Goal: Task Accomplishment & Management: Use online tool/utility

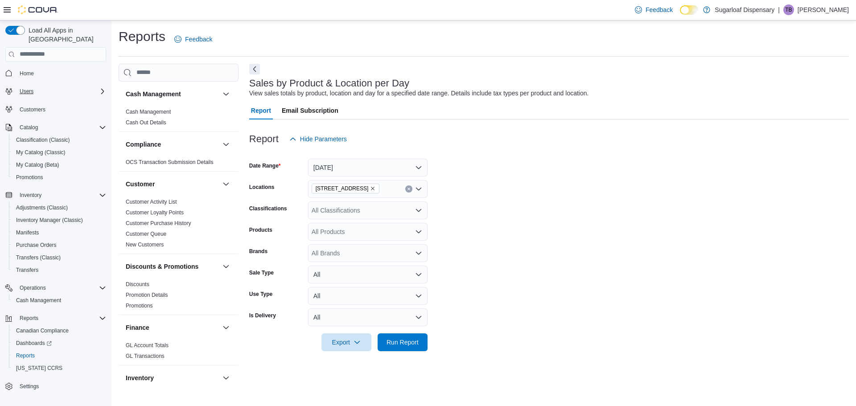
scroll to position [544, 0]
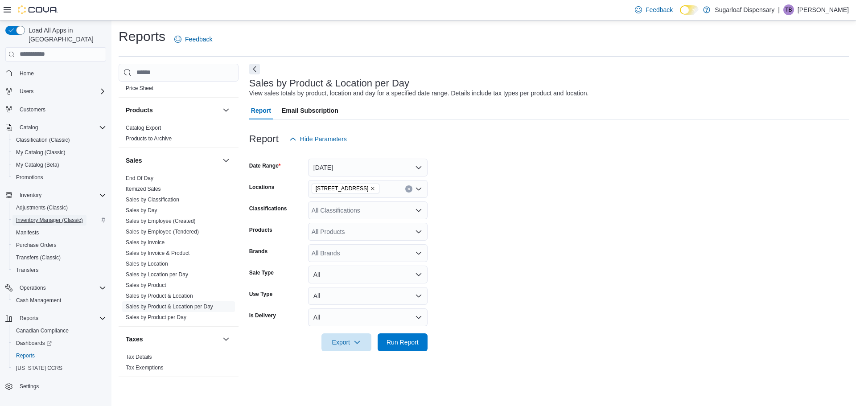
click at [64, 215] on span "Inventory Manager (Classic)" at bounding box center [49, 220] width 67 height 11
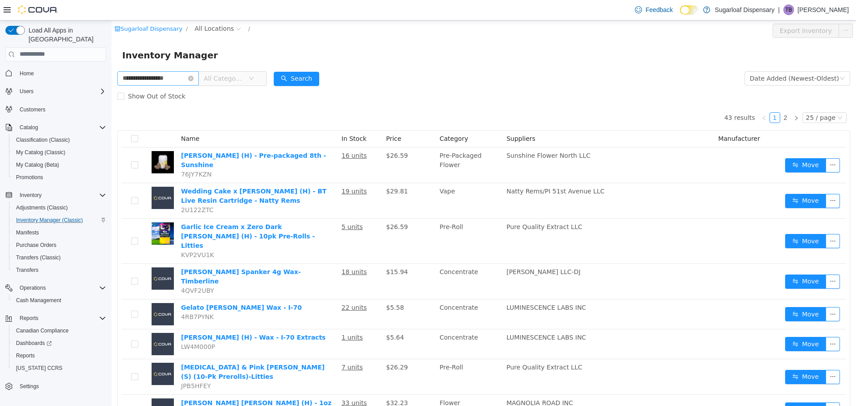
click at [143, 75] on input "**********" at bounding box center [158, 78] width 82 height 14
type input "**********"
click at [254, 77] on icon "icon: down" at bounding box center [251, 77] width 5 height 5
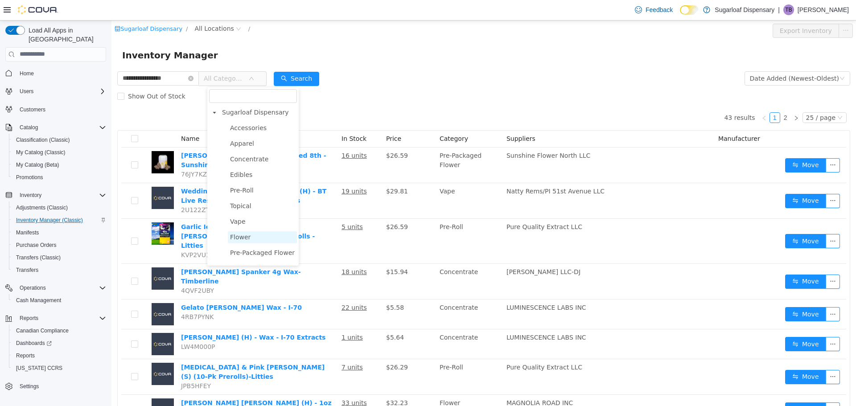
click at [244, 237] on span "Flower" at bounding box center [240, 236] width 21 height 7
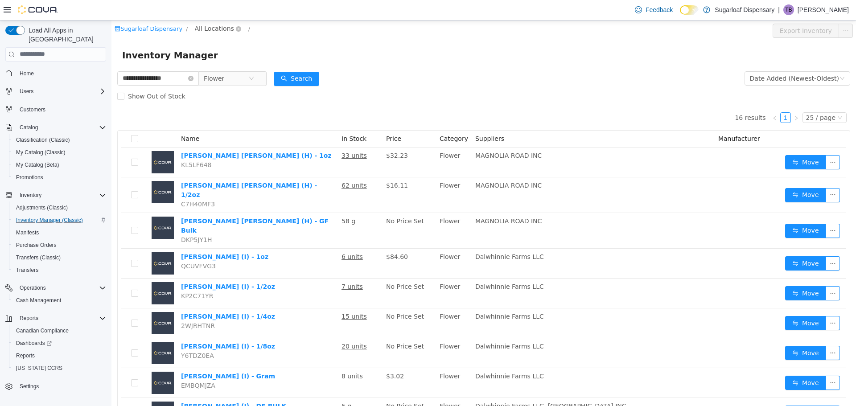
click at [217, 31] on span "All Locations" at bounding box center [214, 28] width 39 height 10
click at [227, 80] on span "[STREET_ADDRESS]" at bounding box center [239, 76] width 62 height 7
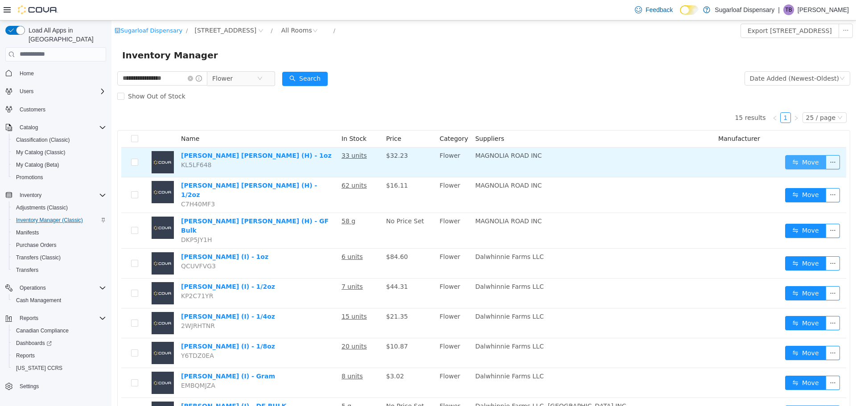
click at [802, 162] on button "Move" at bounding box center [805, 162] width 41 height 14
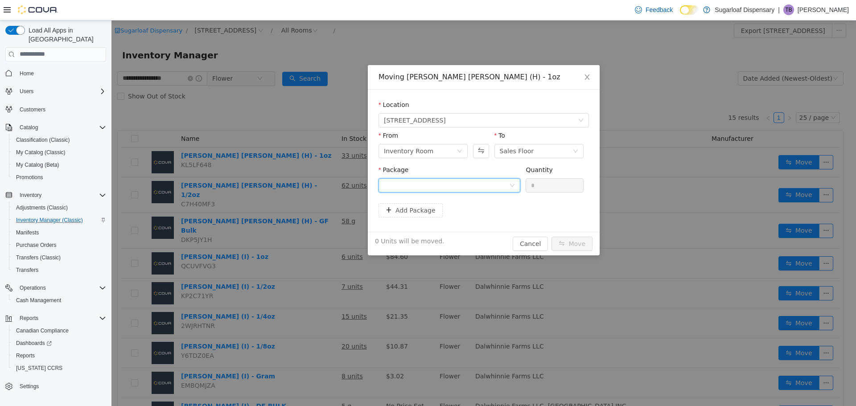
click at [511, 184] on icon "icon: down" at bounding box center [512, 185] width 4 height 3
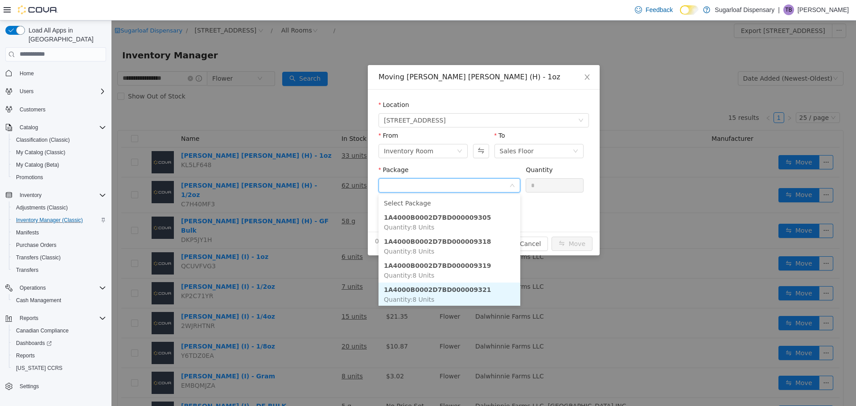
scroll to position [1, 0]
click at [468, 285] on strong "1A4000B0002D7BD000009321" at bounding box center [437, 288] width 107 height 7
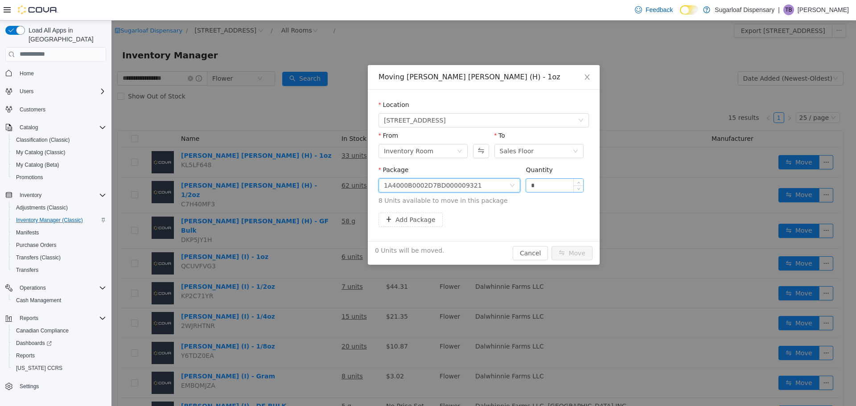
click at [539, 185] on input "*" at bounding box center [554, 184] width 57 height 13
type input "*"
click at [578, 254] on button "Move" at bounding box center [571, 253] width 41 height 14
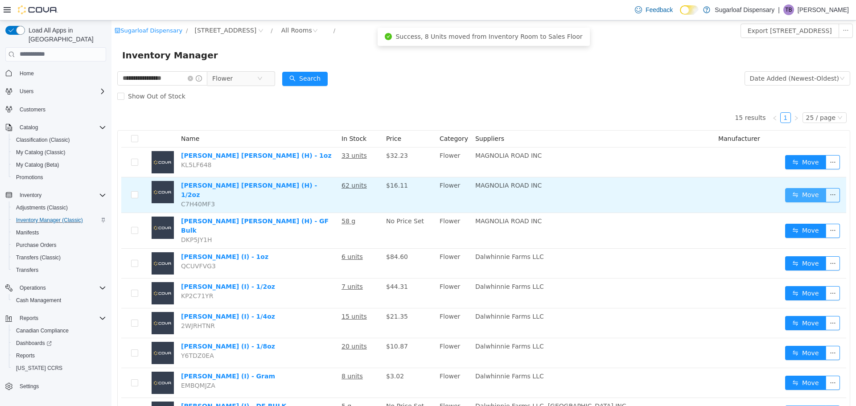
click at [785, 188] on button "Move" at bounding box center [805, 195] width 41 height 14
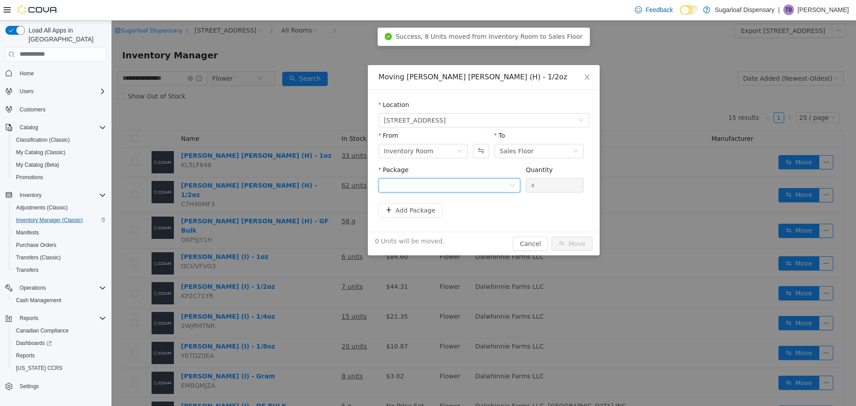
click at [511, 182] on icon "icon: down" at bounding box center [511, 184] width 5 height 5
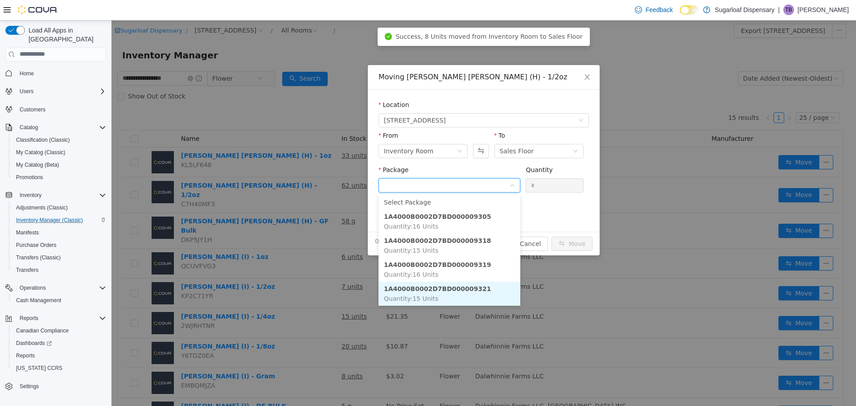
click at [466, 285] on strong "1A4000B0002D7BD000009321" at bounding box center [437, 288] width 107 height 7
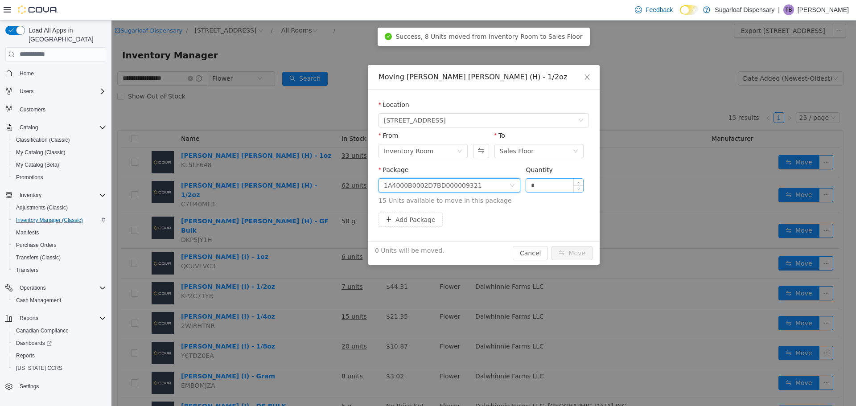
click at [552, 185] on input "*" at bounding box center [554, 184] width 57 height 13
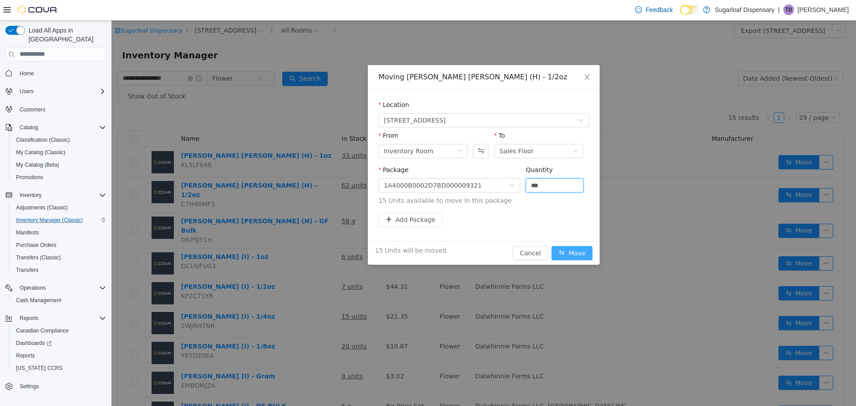
type input "**"
click at [583, 253] on button "Move" at bounding box center [571, 253] width 41 height 14
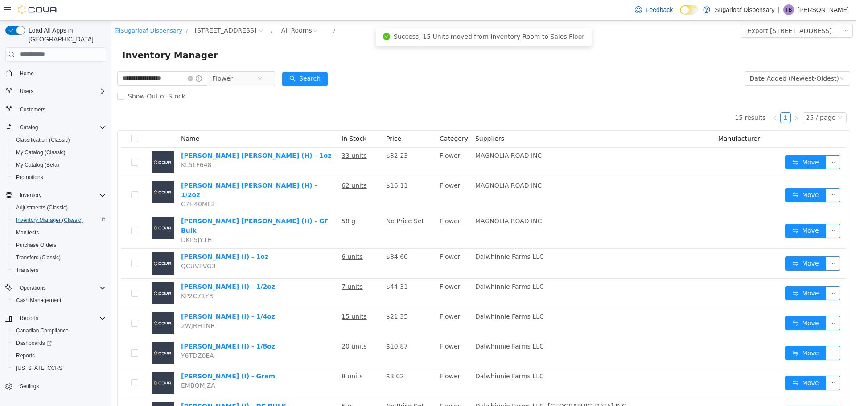
click at [574, 77] on form "**********" at bounding box center [483, 87] width 733 height 36
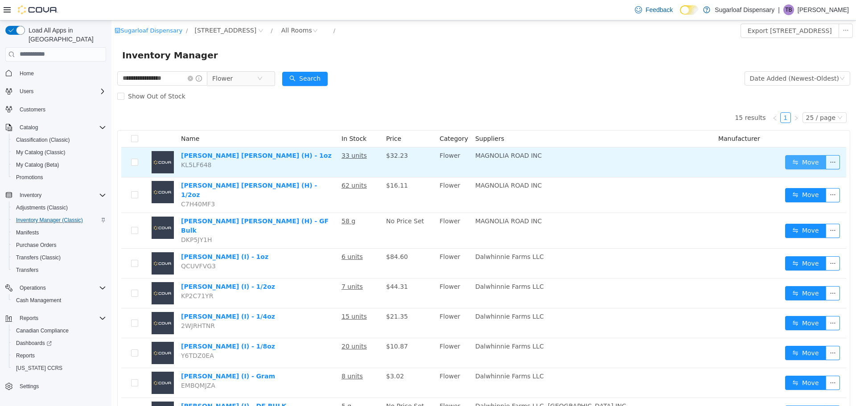
click at [811, 166] on button "Move" at bounding box center [805, 162] width 41 height 14
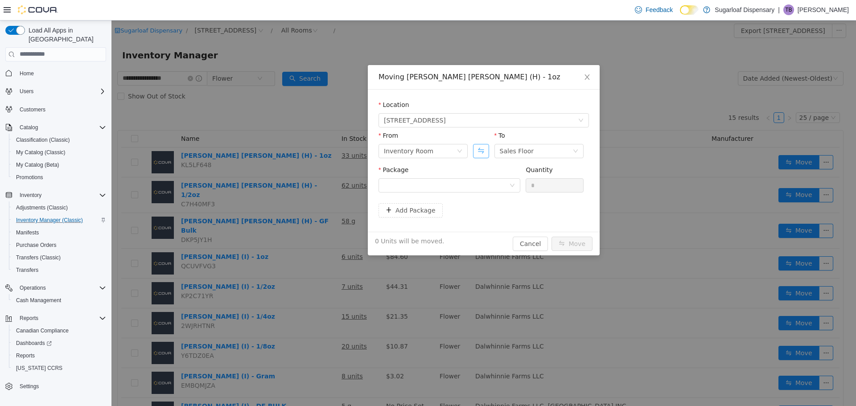
click at [487, 152] on button "Swap" at bounding box center [481, 151] width 16 height 14
click at [514, 181] on div at bounding box center [449, 185] width 142 height 14
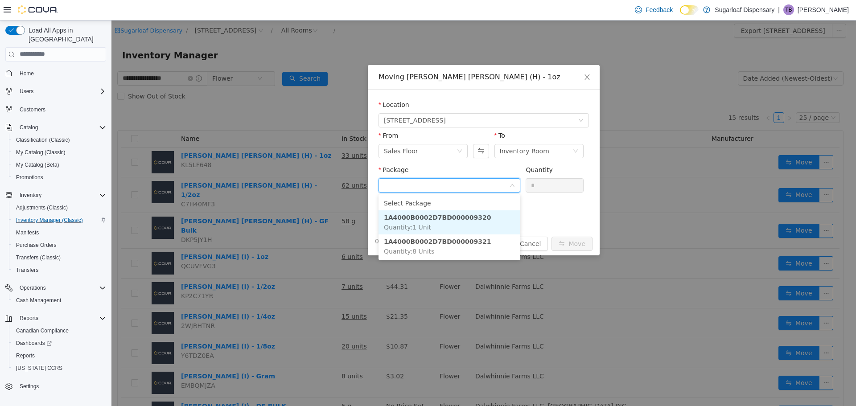
click at [468, 224] on li "1A4000B0002D7BD000009320 Quantity : 1 Unit" at bounding box center [449, 222] width 142 height 24
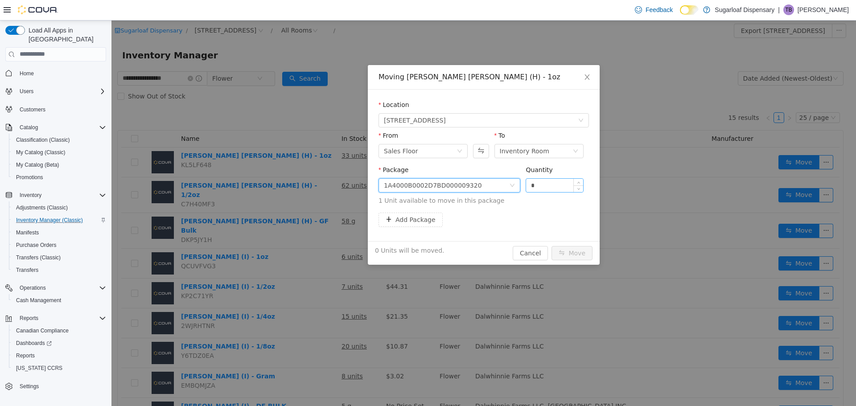
click at [542, 188] on input "*" at bounding box center [554, 184] width 57 height 13
type input "*"
click at [566, 253] on button "Move" at bounding box center [571, 253] width 41 height 14
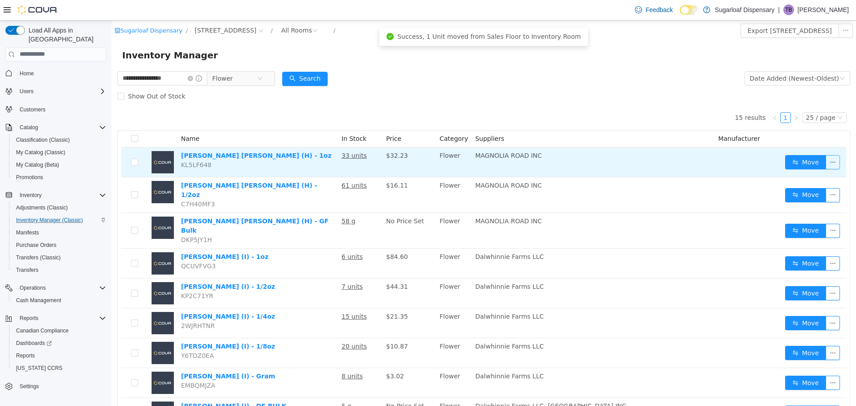
click at [825, 164] on button "button" at bounding box center [832, 162] width 14 height 14
click at [795, 166] on button "Move" at bounding box center [805, 162] width 41 height 14
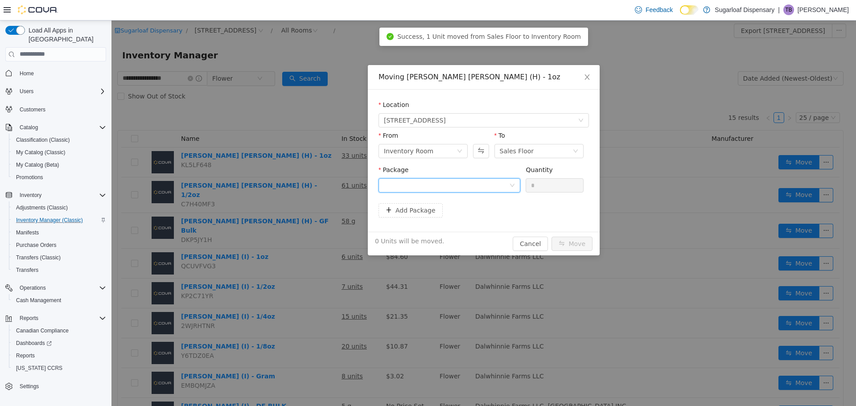
click at [489, 181] on div at bounding box center [446, 184] width 125 height 13
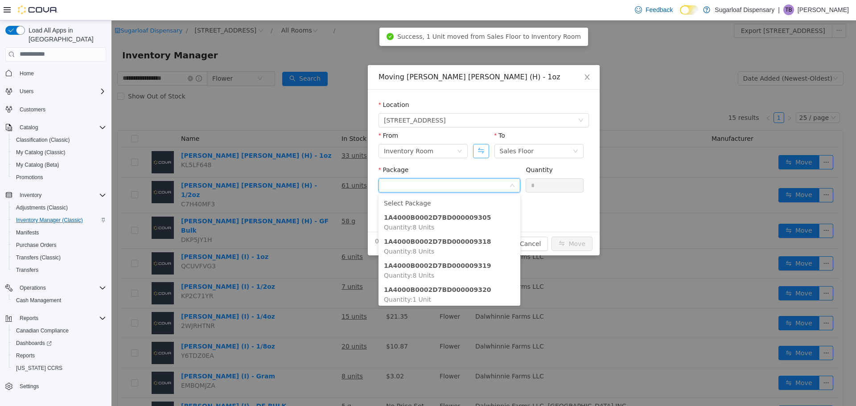
click at [478, 149] on button "Swap" at bounding box center [481, 151] width 16 height 14
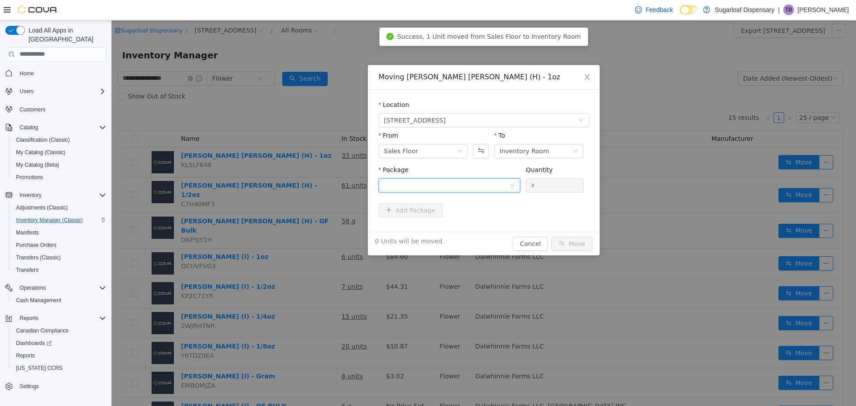
click at [495, 183] on div at bounding box center [446, 184] width 125 height 13
